Goal: Task Accomplishment & Management: Use online tool/utility

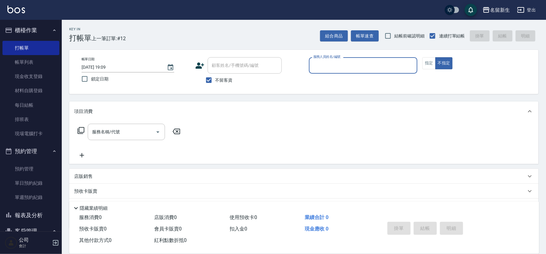
scroll to position [79, 0]
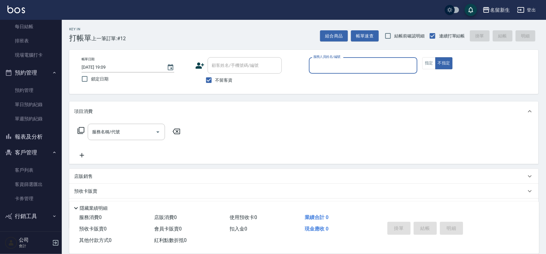
click at [45, 133] on button "報表及分析" at bounding box center [30, 137] width 57 height 16
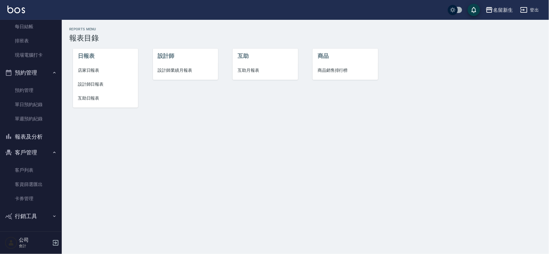
click at [83, 99] on span "互助日報表" at bounding box center [105, 98] width 55 height 6
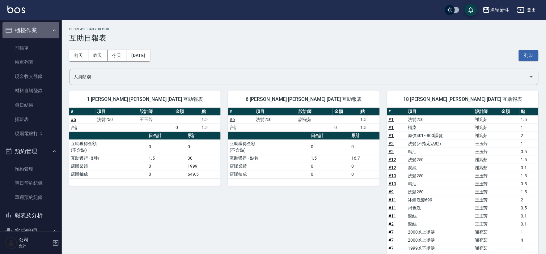
click at [44, 27] on button "櫃檯作業" at bounding box center [30, 30] width 57 height 16
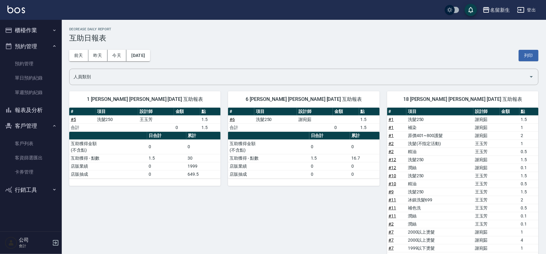
click at [41, 42] on button "預約管理" at bounding box center [30, 46] width 57 height 16
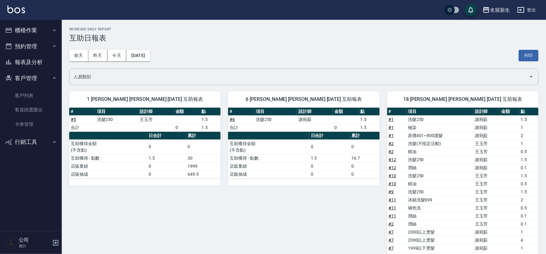
click at [49, 79] on button "客戶管理" at bounding box center [30, 78] width 57 height 16
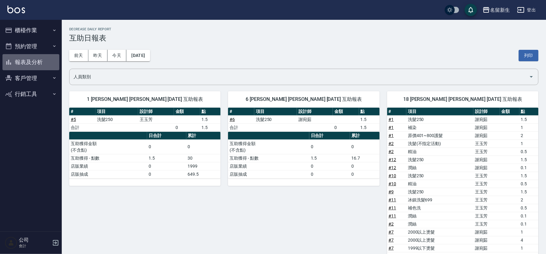
click at [44, 64] on button "報表及分析" at bounding box center [30, 62] width 57 height 16
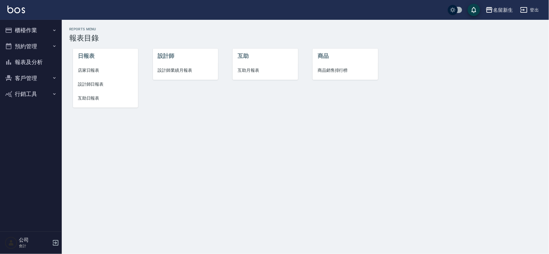
click at [177, 66] on li "設計師業績月報表" at bounding box center [185, 70] width 65 height 14
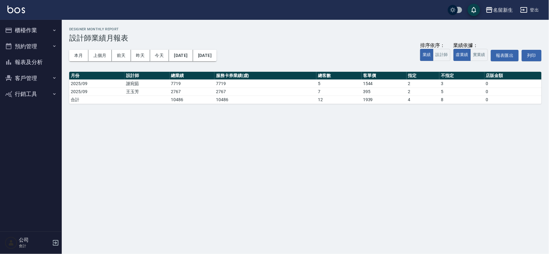
click at [17, 26] on button "櫃檯作業" at bounding box center [30, 30] width 57 height 16
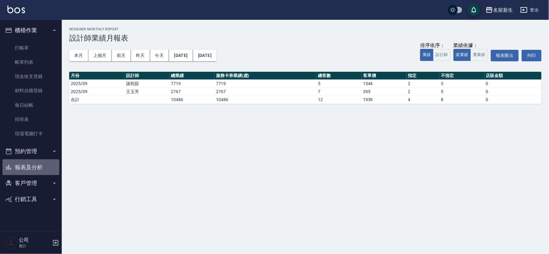
click at [40, 165] on button "報表及分析" at bounding box center [30, 167] width 57 height 16
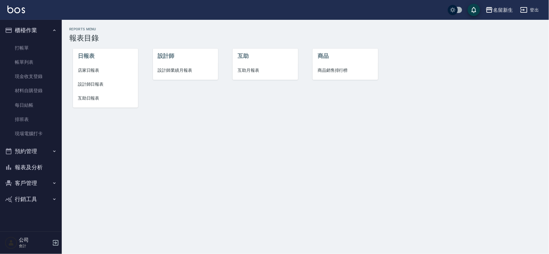
click at [88, 70] on span "店家日報表" at bounding box center [105, 70] width 55 height 6
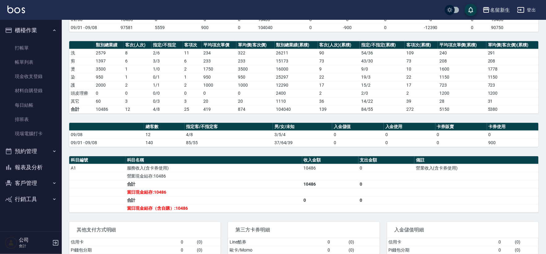
scroll to position [69, 0]
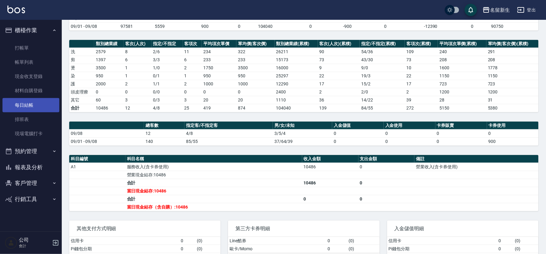
click at [37, 103] on link "每日結帳" at bounding box center [30, 105] width 57 height 14
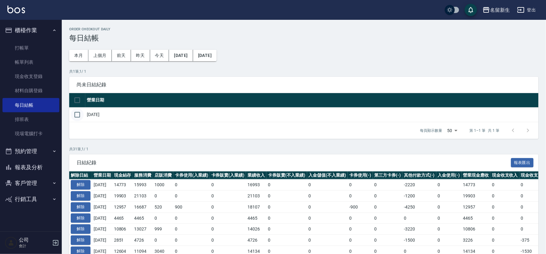
click at [81, 111] on input "checkbox" at bounding box center [77, 114] width 13 height 13
checkbox input "true"
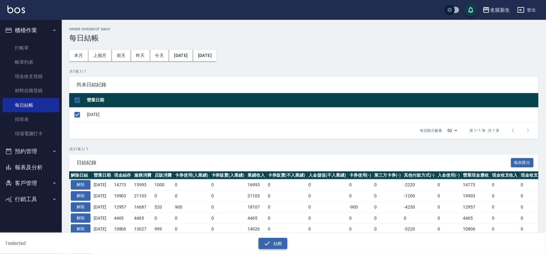
click at [271, 241] on icon "button" at bounding box center [267, 243] width 7 height 7
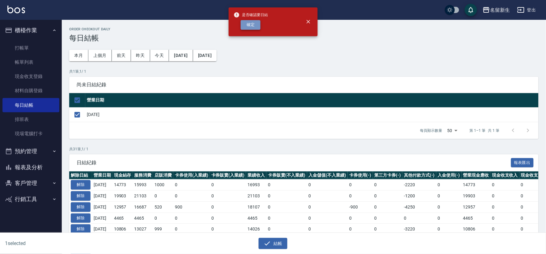
click at [250, 29] on button "確定" at bounding box center [251, 25] width 20 height 10
checkbox input "false"
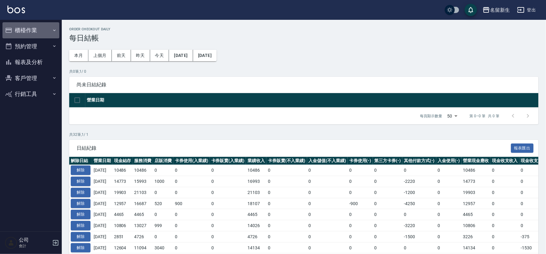
click at [27, 32] on button "櫃檯作業" at bounding box center [30, 30] width 57 height 16
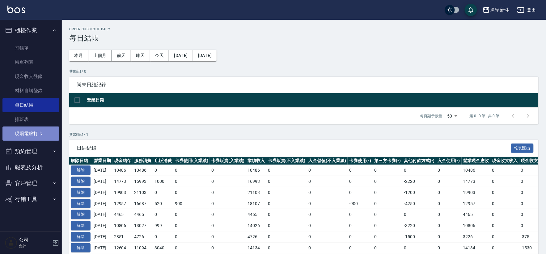
click at [41, 135] on link "現場電腦打卡" at bounding box center [30, 133] width 57 height 14
